Goal: Information Seeking & Learning: Learn about a topic

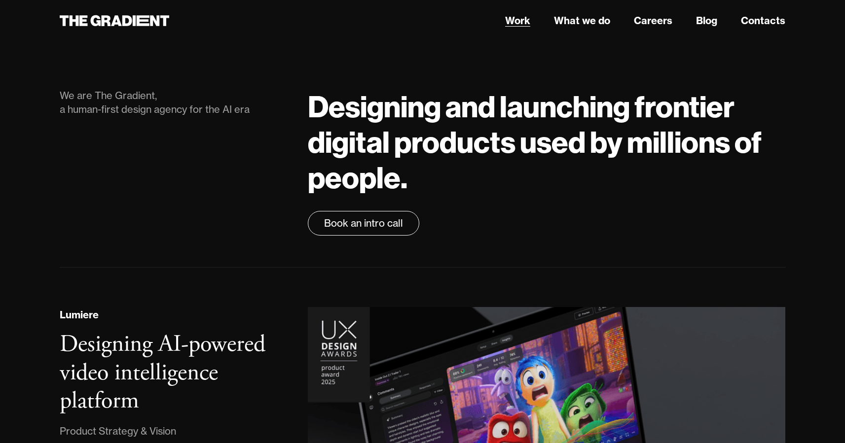
click at [518, 21] on link "Work" at bounding box center [517, 20] width 25 height 15
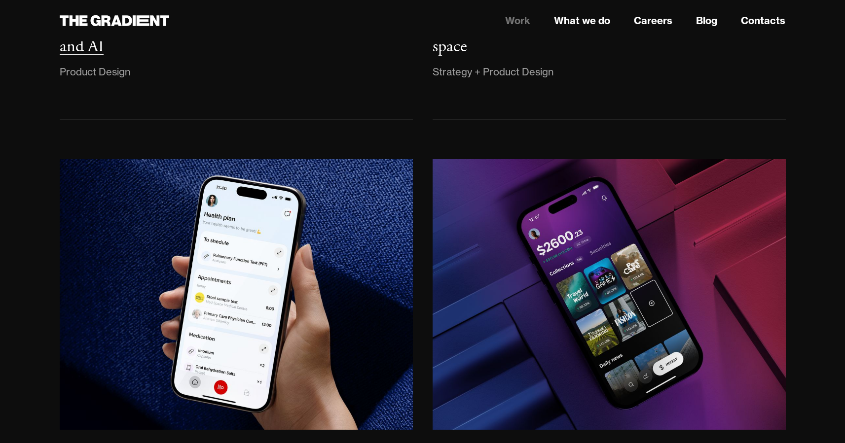
scroll to position [1065, 0]
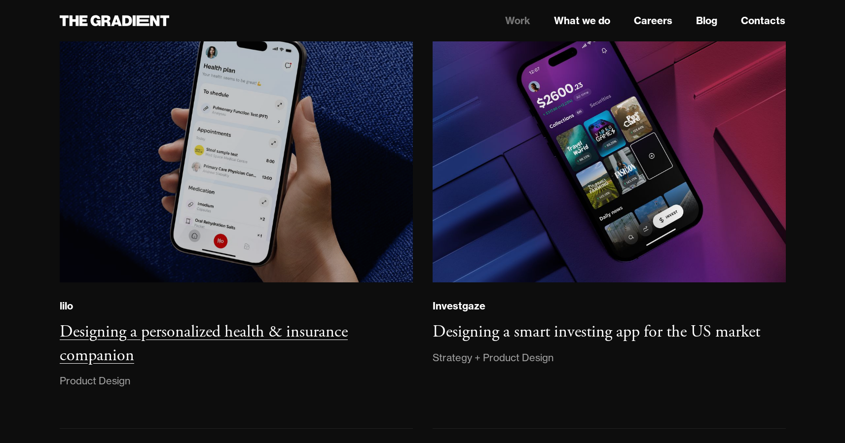
click at [251, 161] on img at bounding box center [235, 147] width 357 height 274
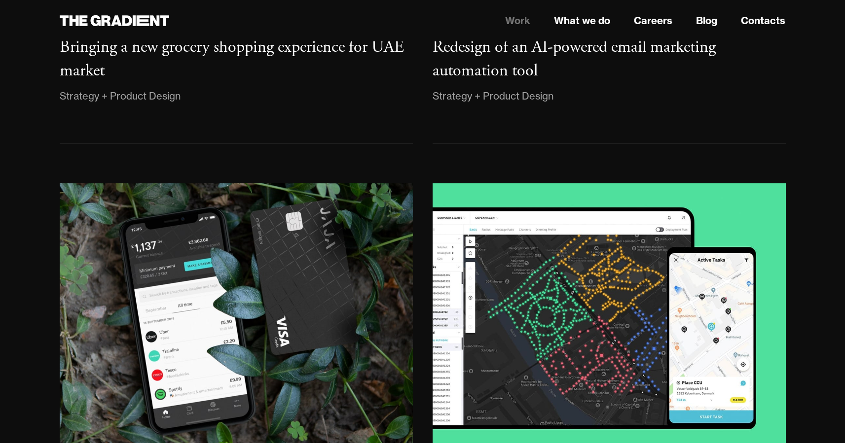
scroll to position [1869, 0]
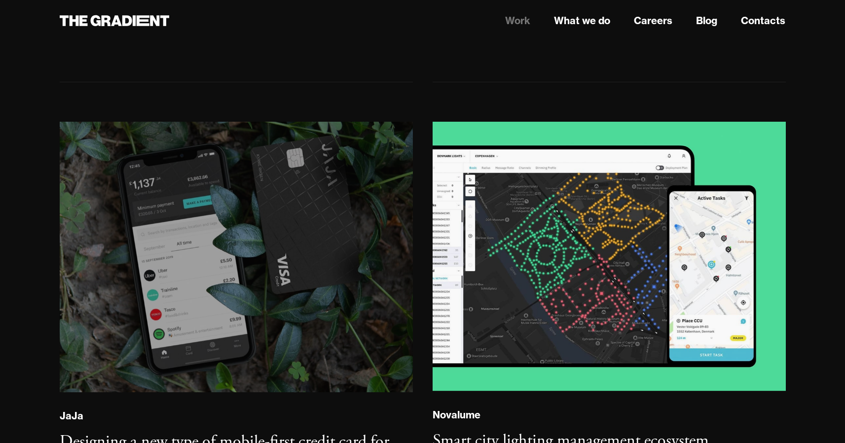
click at [186, 238] on img at bounding box center [236, 257] width 360 height 276
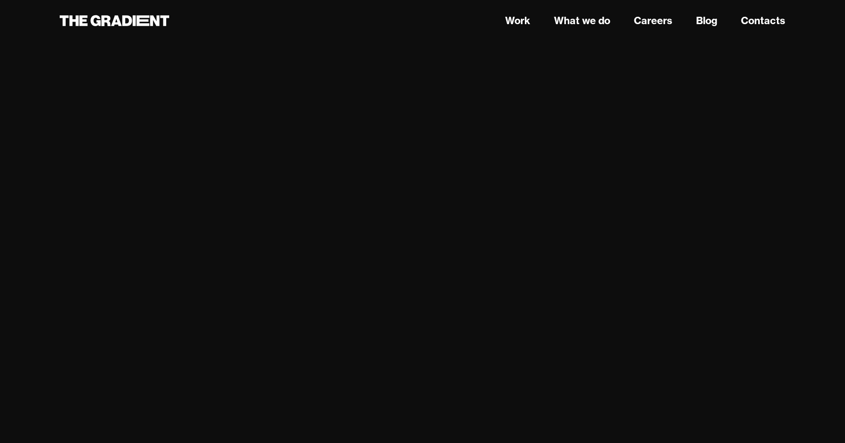
scroll to position [5427, 0]
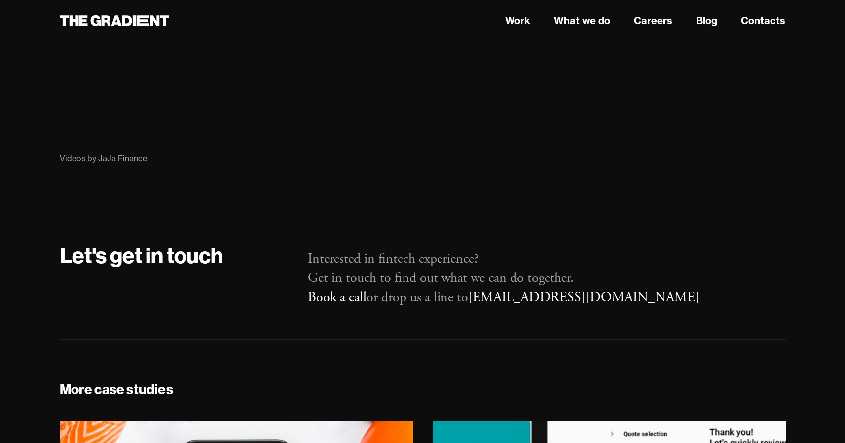
scroll to position [8928, 0]
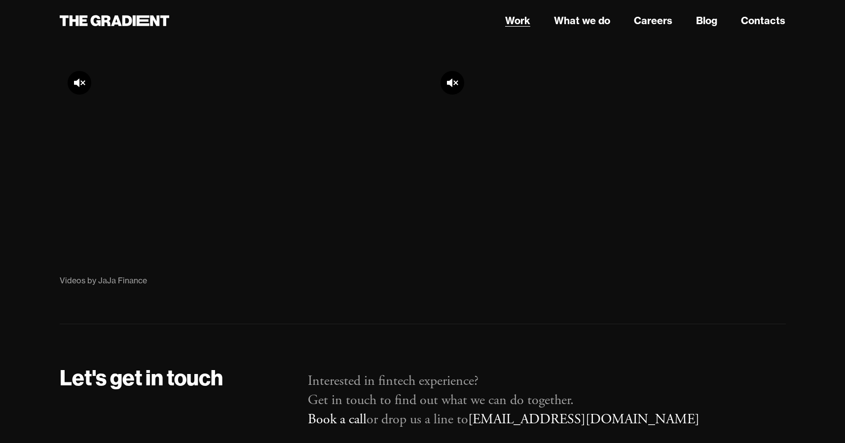
click at [516, 19] on link "Work" at bounding box center [517, 20] width 25 height 15
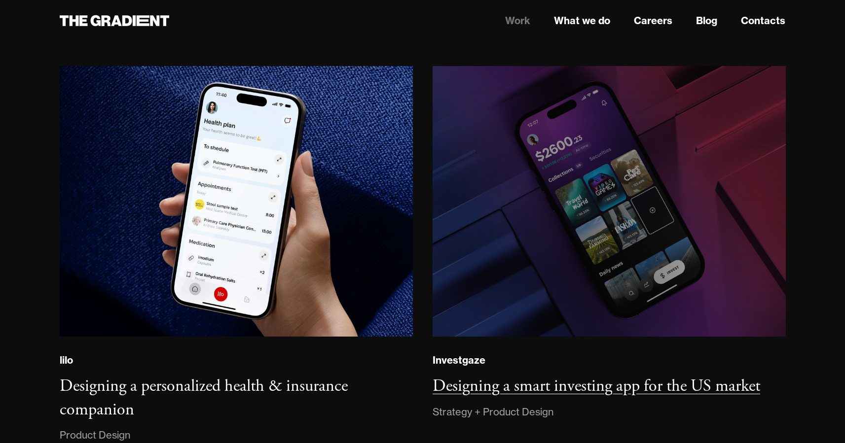
scroll to position [1015, 0]
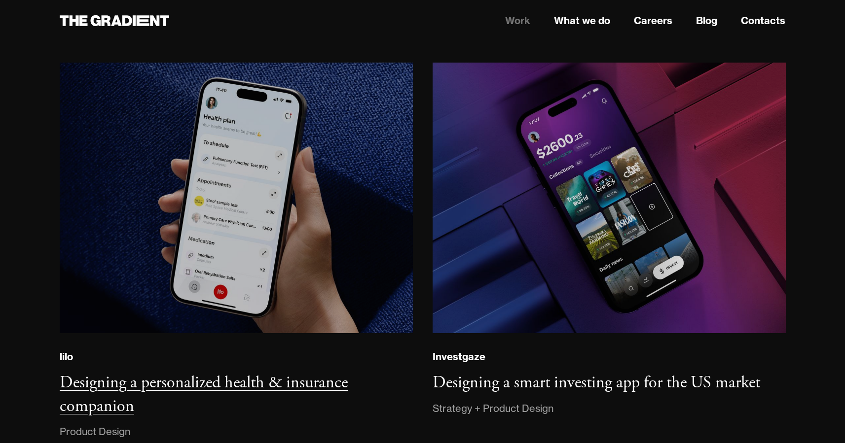
click at [322, 190] on img at bounding box center [236, 198] width 358 height 274
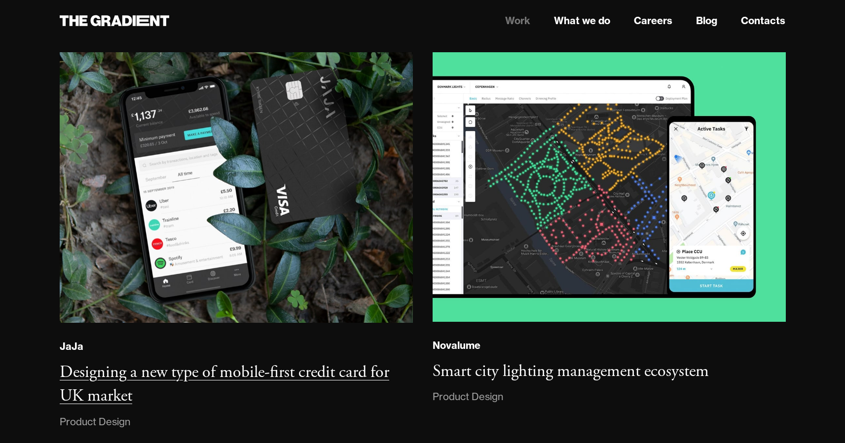
scroll to position [1937, 0]
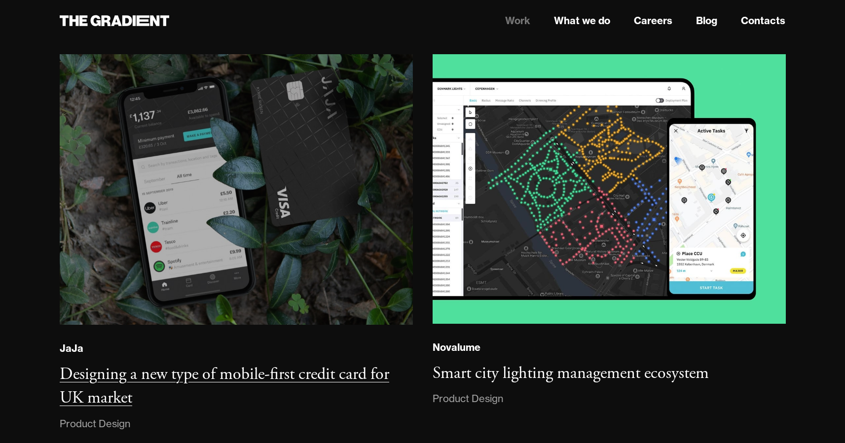
click at [252, 216] on img at bounding box center [236, 189] width 359 height 275
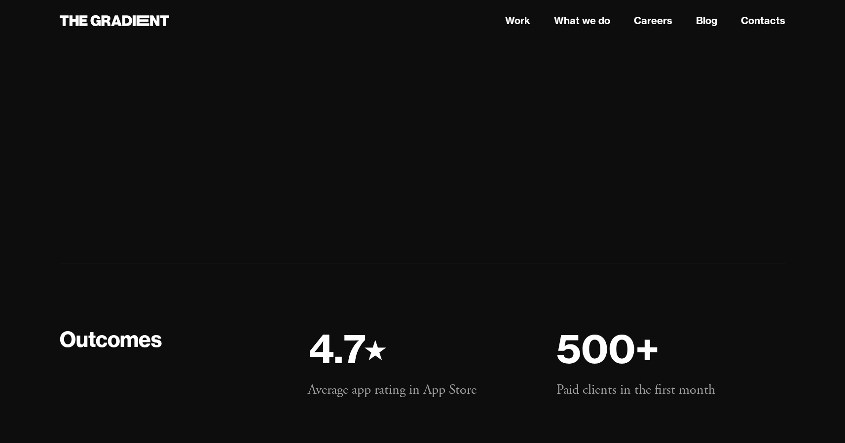
scroll to position [5148, 0]
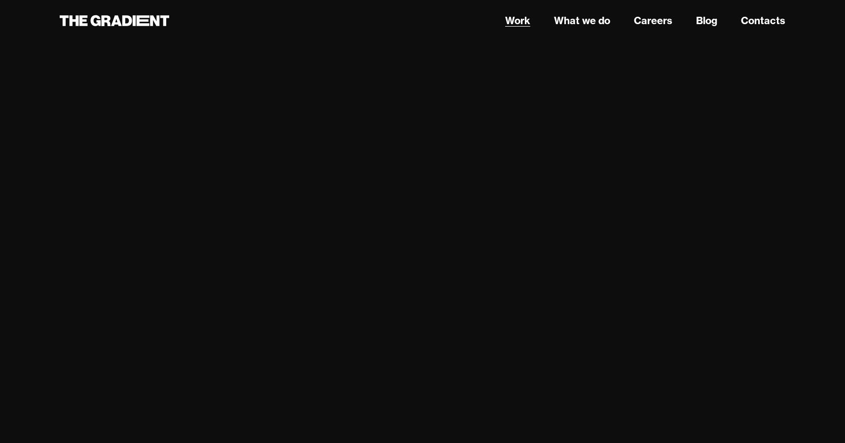
click at [529, 22] on link "Work" at bounding box center [517, 20] width 25 height 15
drag, startPoint x: 56, startPoint y: 107, endPoint x: 46, endPoint y: 106, distance: 10.0
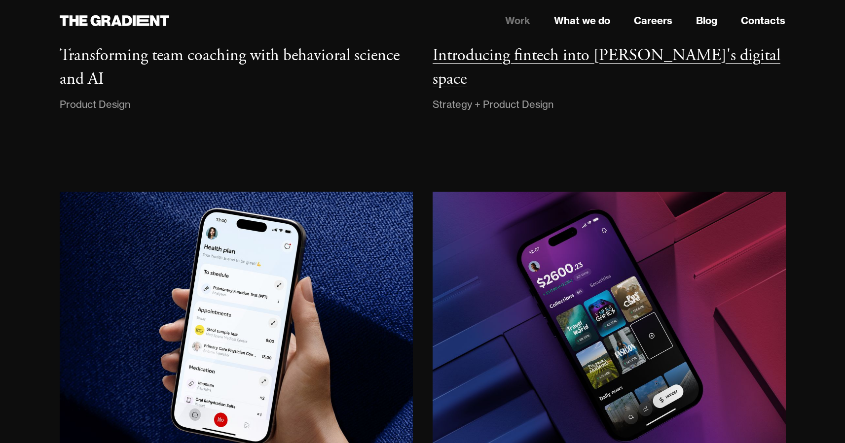
scroll to position [888, 0]
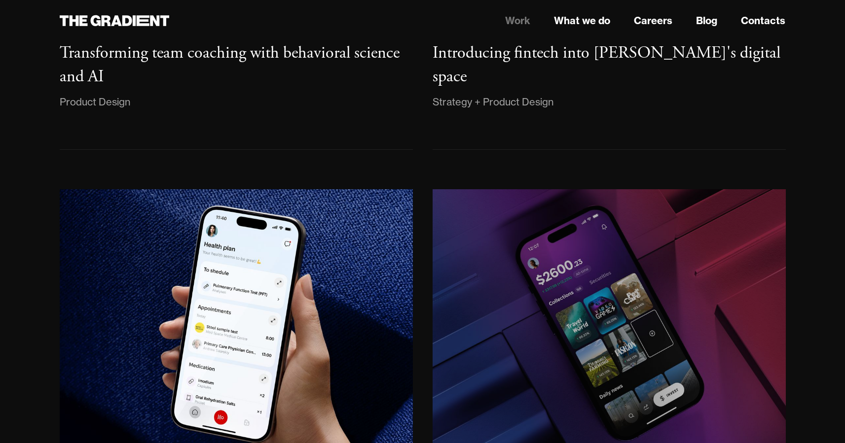
click at [611, 242] on img at bounding box center [608, 325] width 357 height 274
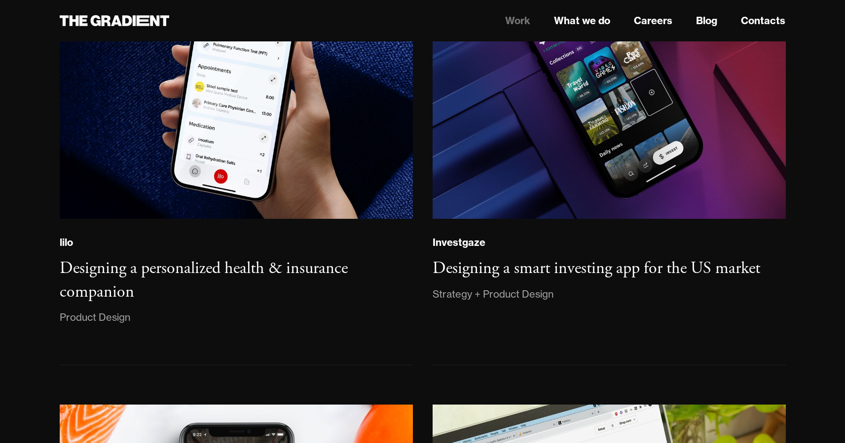
scroll to position [0, 0]
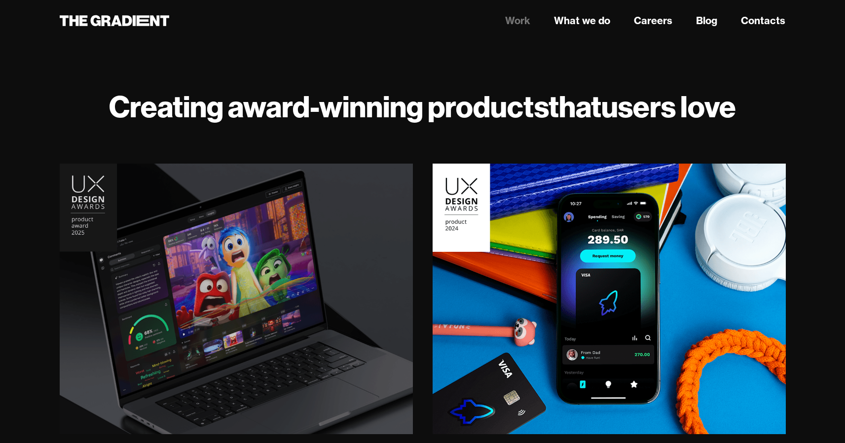
drag, startPoint x: 152, startPoint y: 163, endPoint x: 142, endPoint y: 156, distance: 12.2
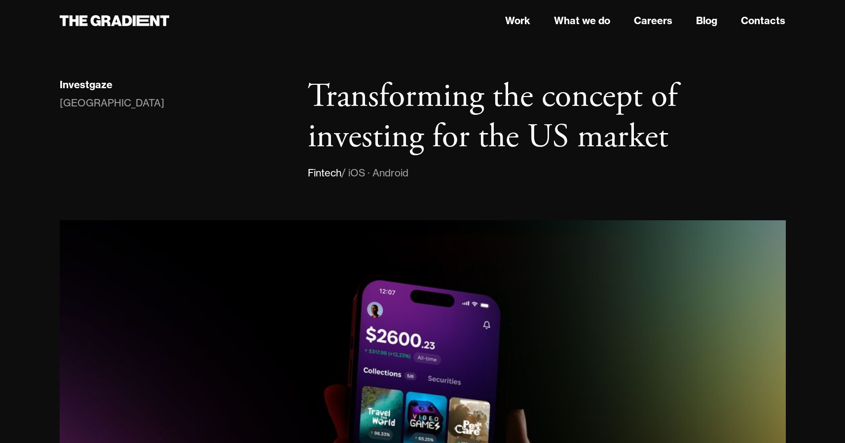
drag, startPoint x: 113, startPoint y: 187, endPoint x: 107, endPoint y: 184, distance: 7.3
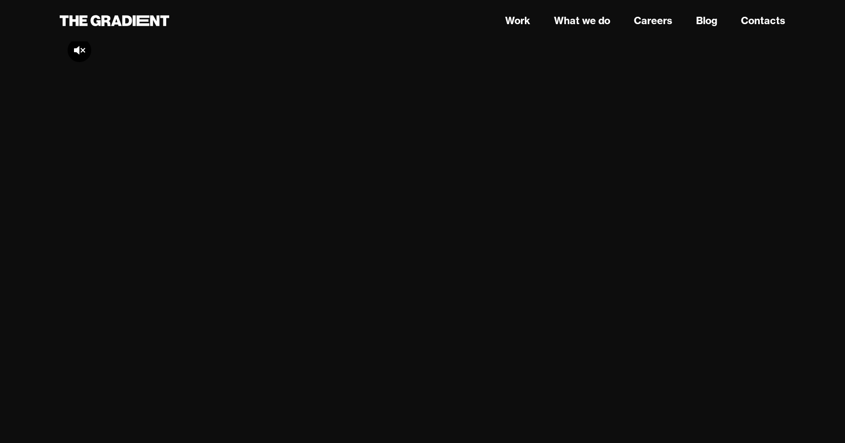
scroll to position [7540, 0]
